Goal: Transaction & Acquisition: Purchase product/service

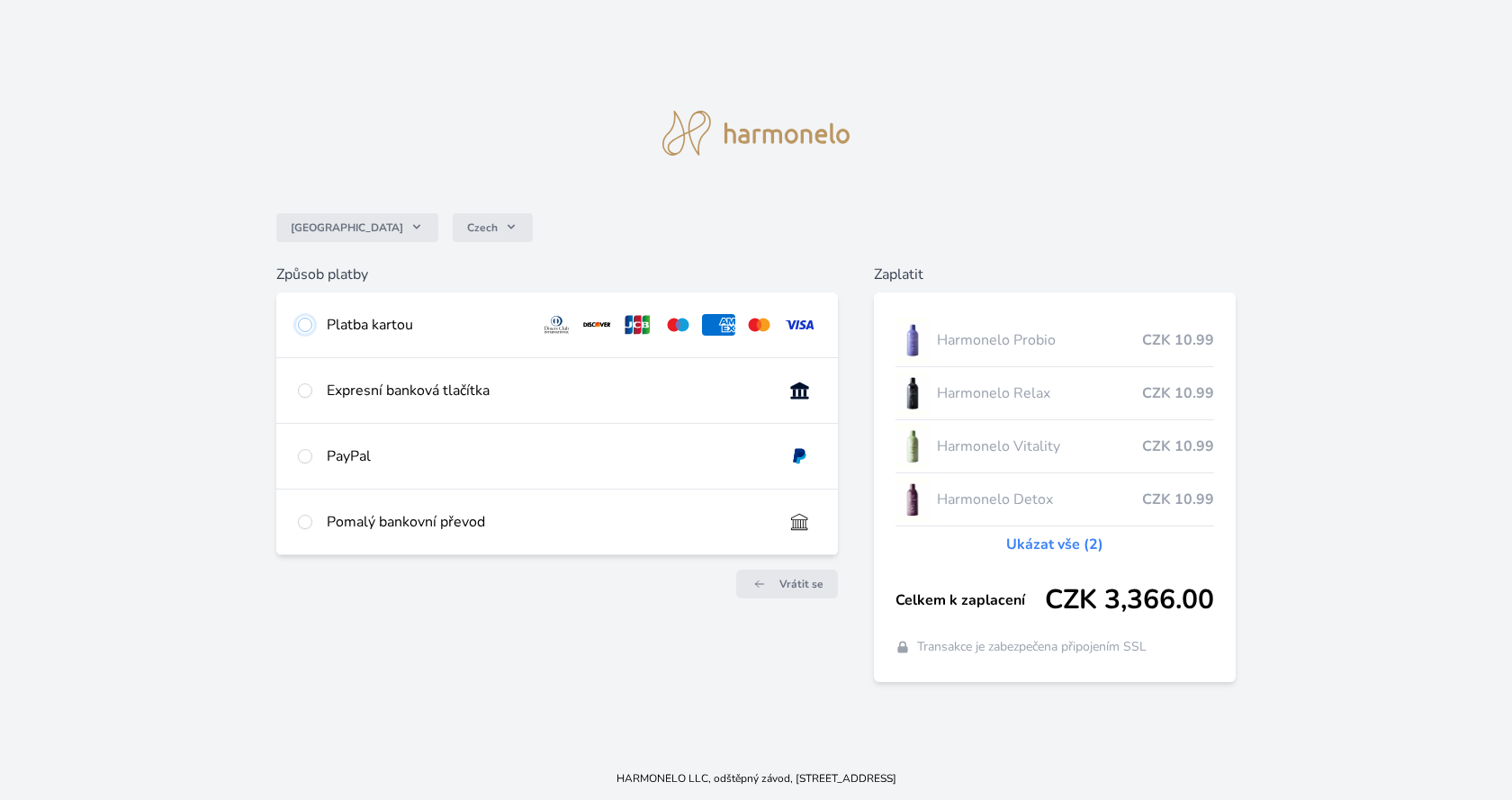
click at [304, 325] on input "radio" at bounding box center [305, 325] width 14 height 14
radio input "true"
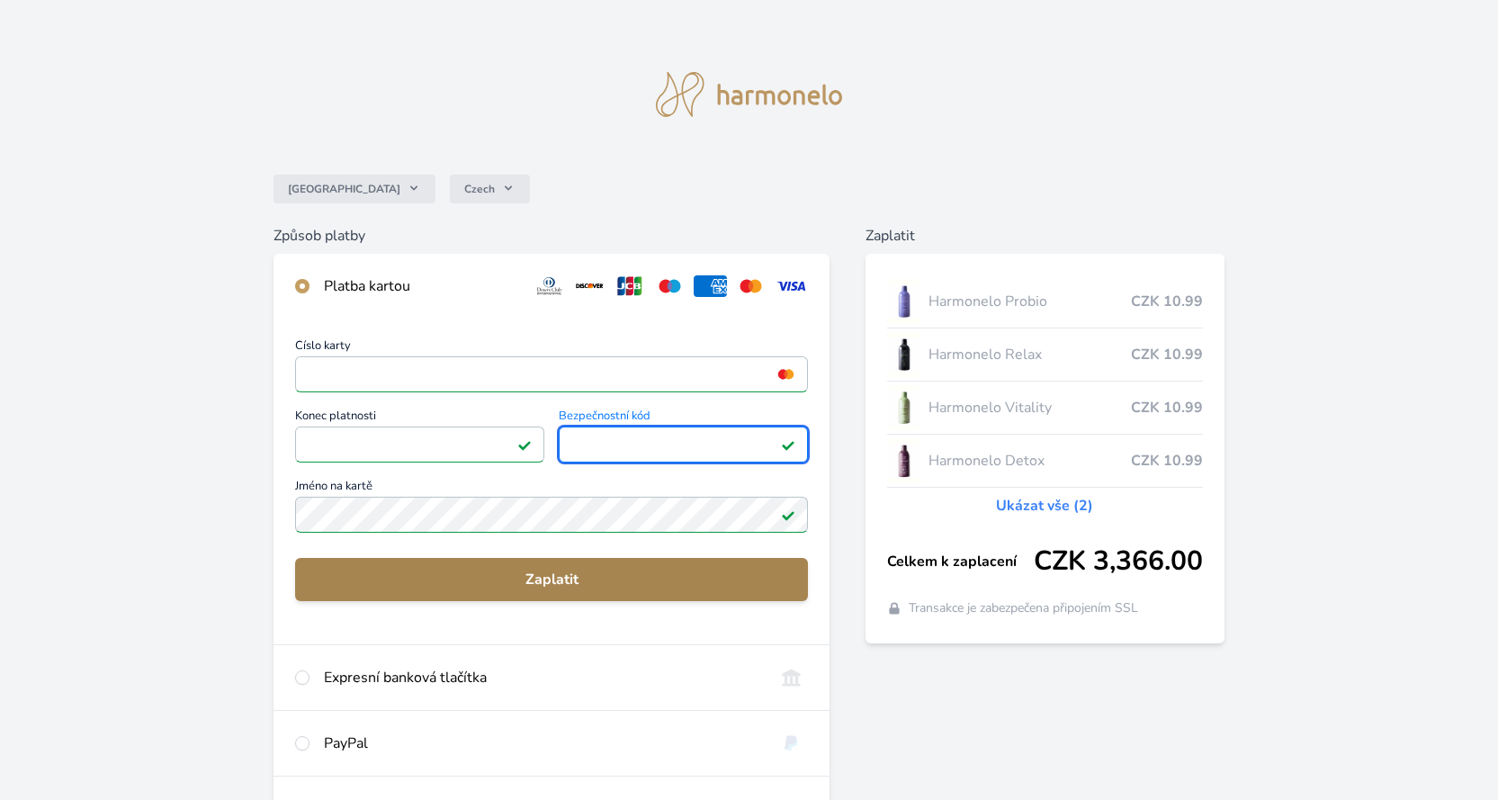
click at [562, 574] on span "Zaplatit" at bounding box center [552, 580] width 484 height 22
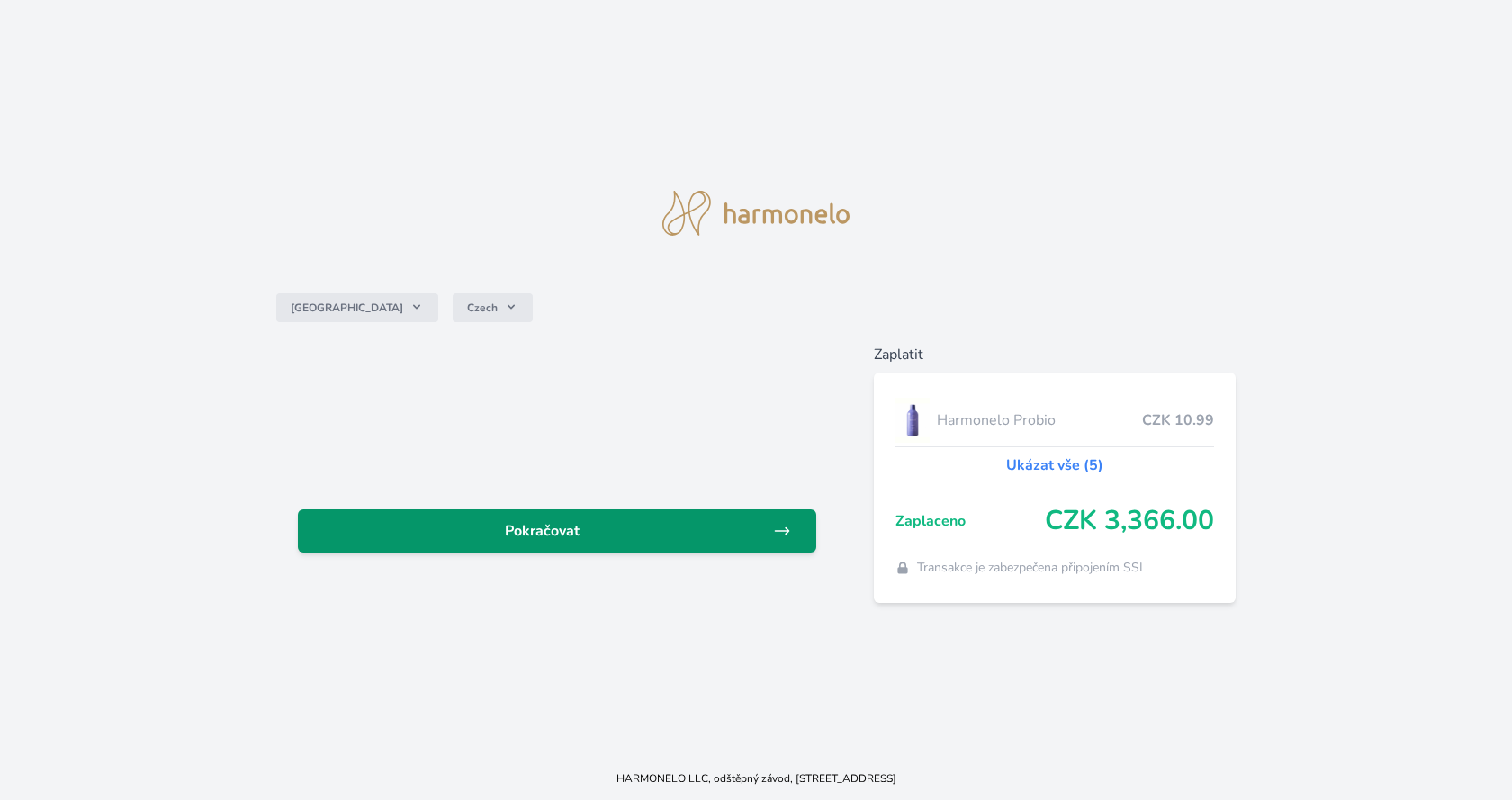
click at [596, 530] on span "Pokračovat" at bounding box center [542, 531] width 461 height 22
